Goal: Task Accomplishment & Management: Use online tool/utility

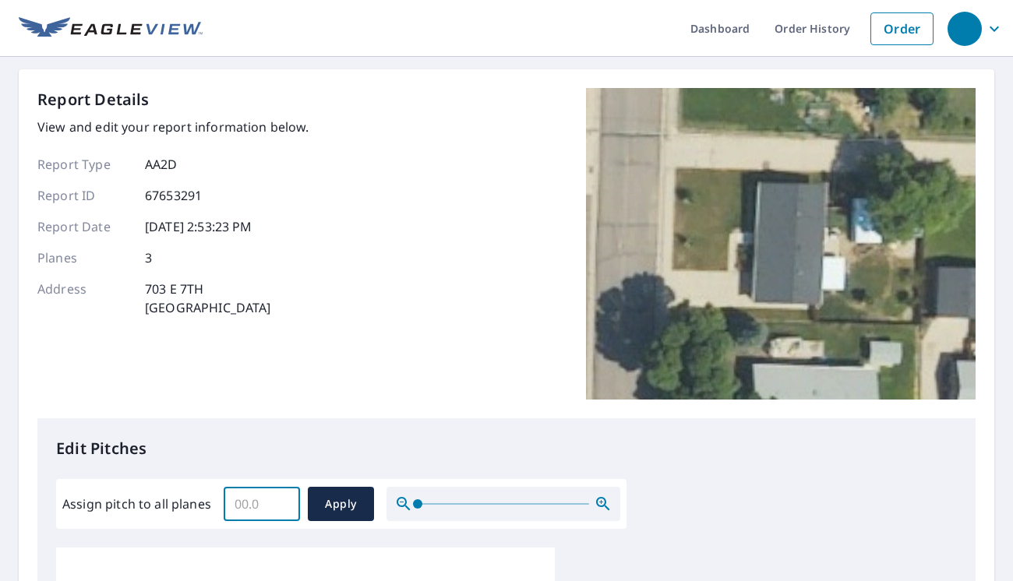
click at [238, 496] on input "Assign pitch to all planes" at bounding box center [262, 504] width 76 height 44
type input "4"
click at [333, 500] on span "Apply" at bounding box center [340, 504] width 41 height 19
type input "4"
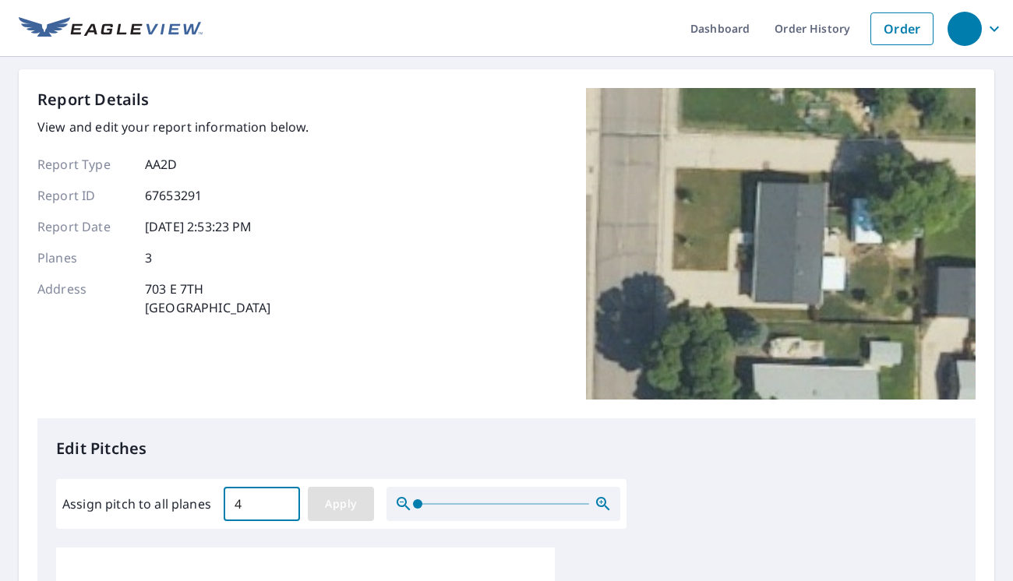
type input "4"
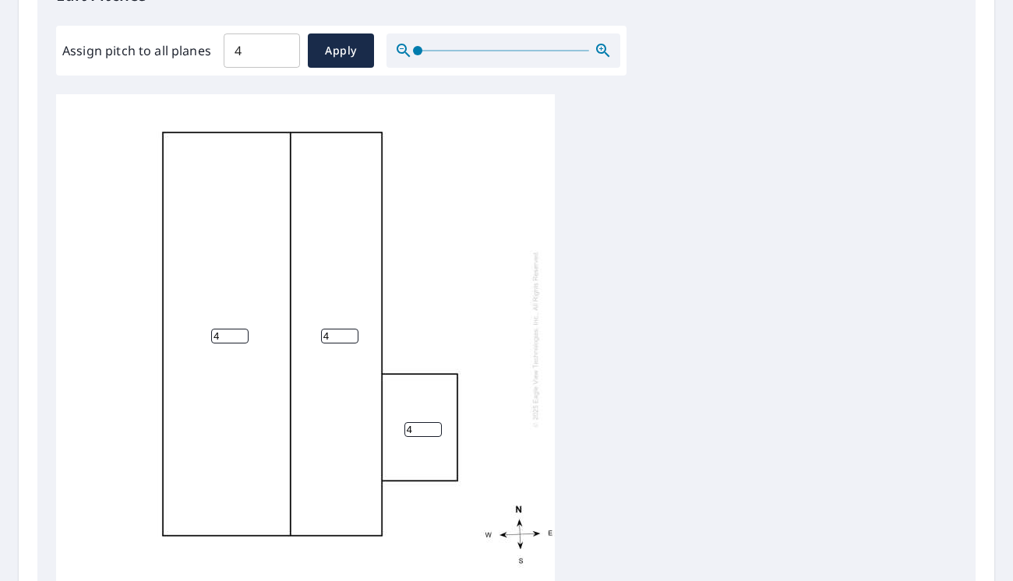
scroll to position [468, 0]
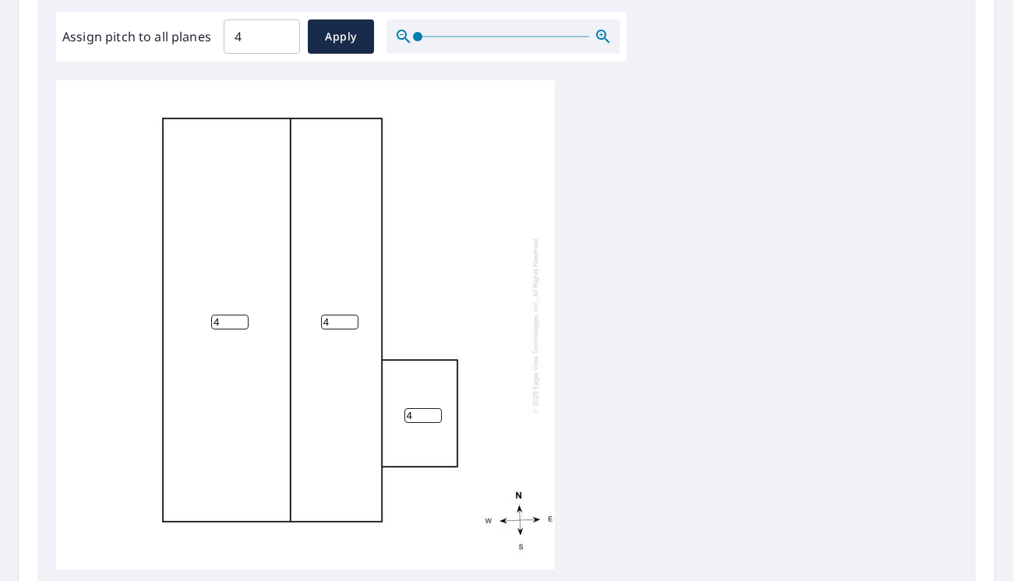
drag, startPoint x: 410, startPoint y: 428, endPoint x: 417, endPoint y: 422, distance: 9.4
click at [411, 431] on div "4 4 4" at bounding box center [305, 324] width 499 height 489
click at [418, 420] on input "4" at bounding box center [422, 415] width 37 height 15
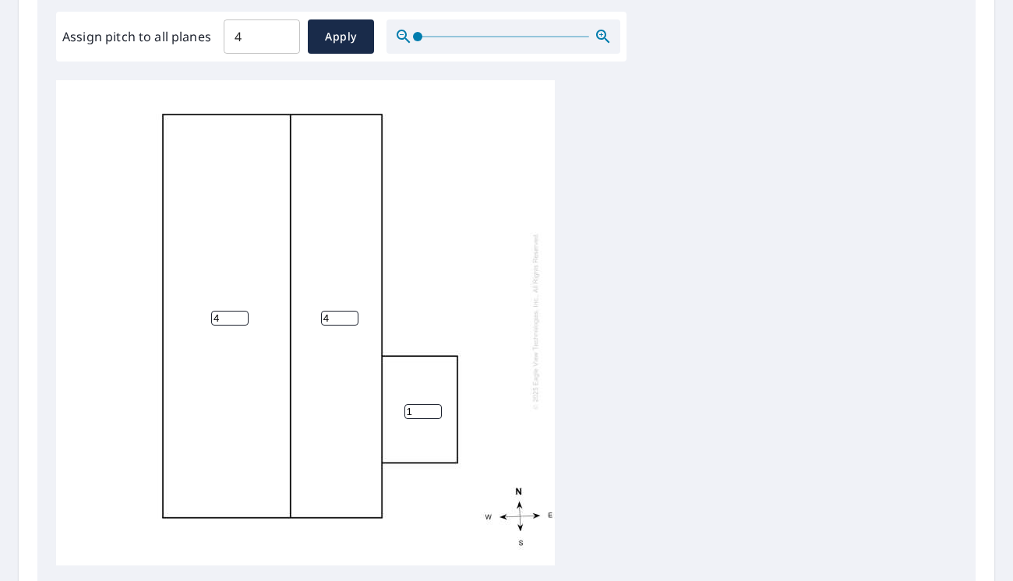
scroll to position [16, 0]
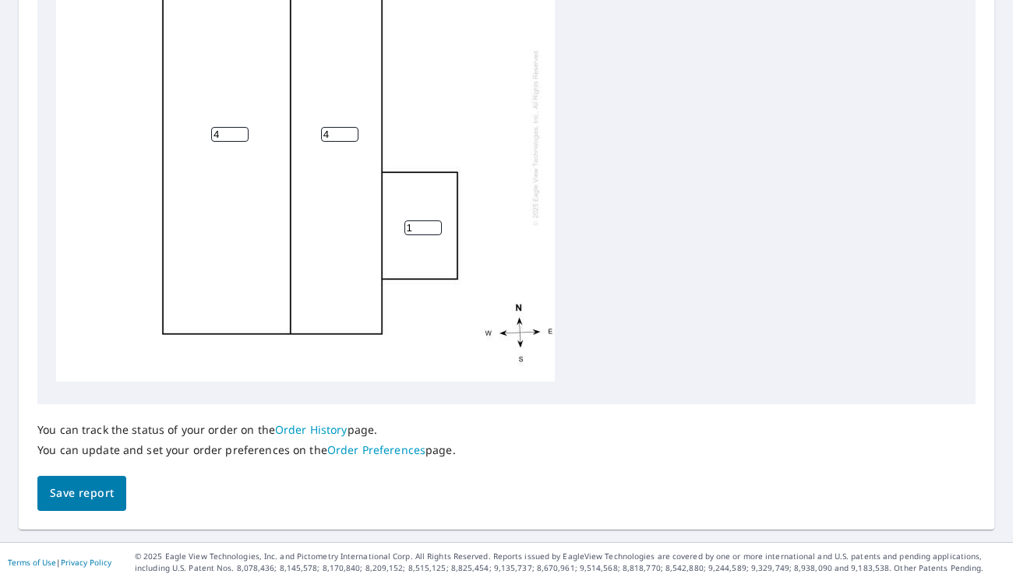
type input "1"
click at [99, 486] on span "Save report" at bounding box center [82, 493] width 64 height 19
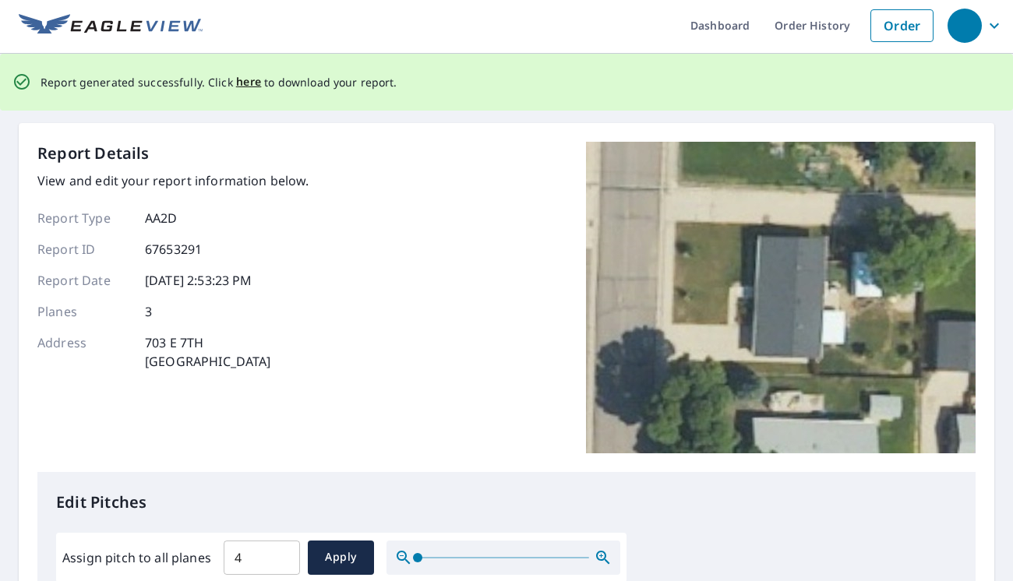
scroll to position [0, 0]
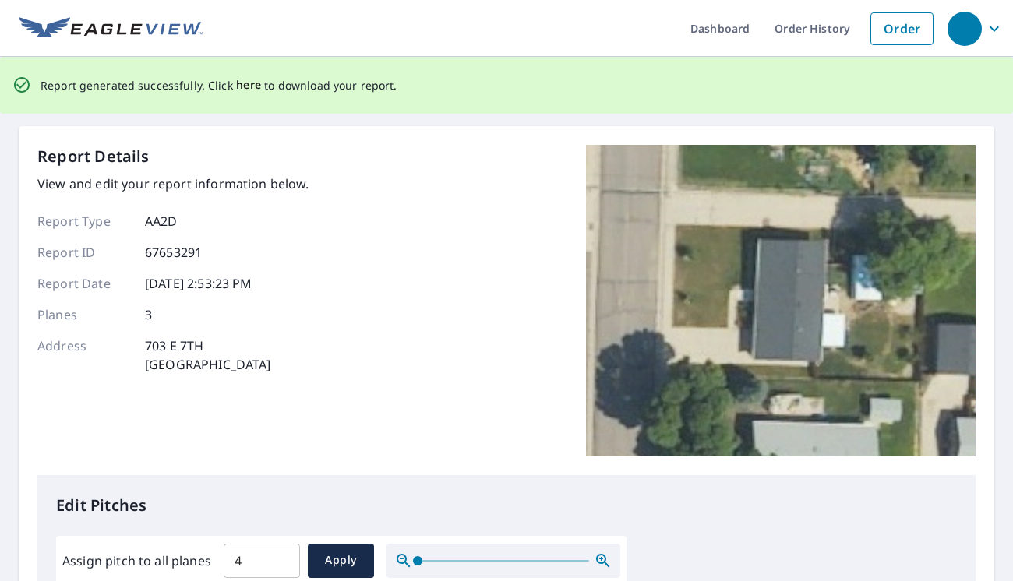
click at [251, 88] on span "here" at bounding box center [249, 85] width 26 height 19
